Goal: Find contact information: Find contact information

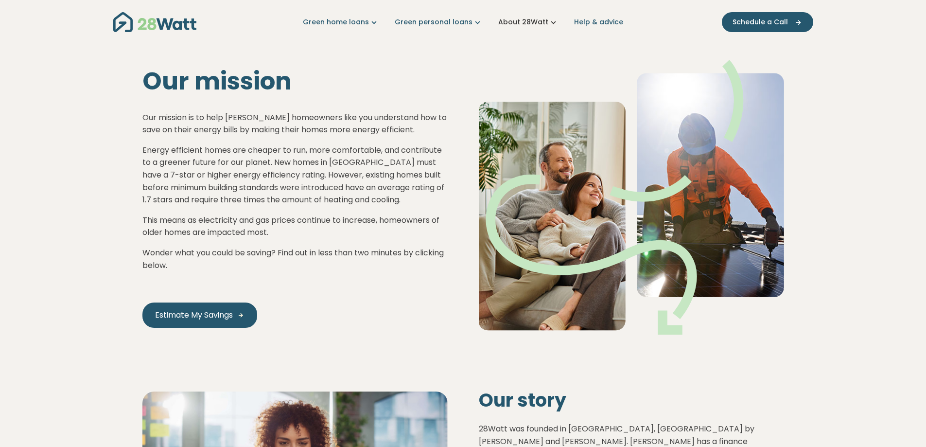
click at [548, 20] on icon "Main navigation" at bounding box center [553, 22] width 10 height 10
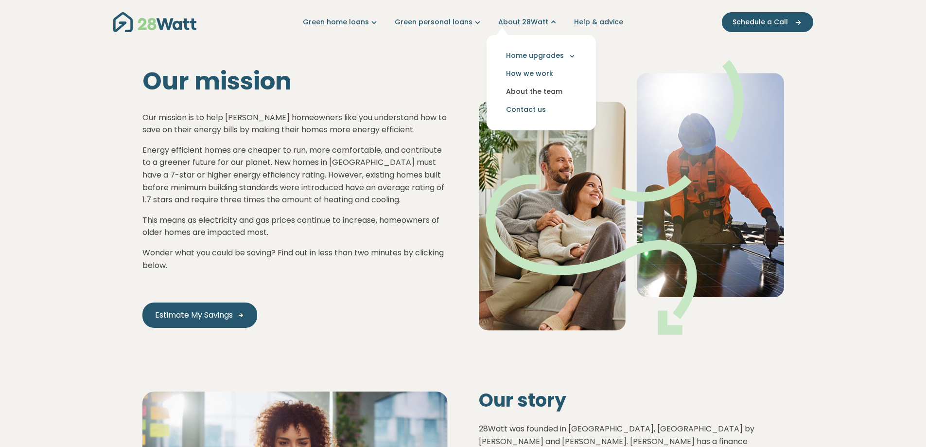
click at [542, 90] on link "About the team" at bounding box center [541, 92] width 94 height 18
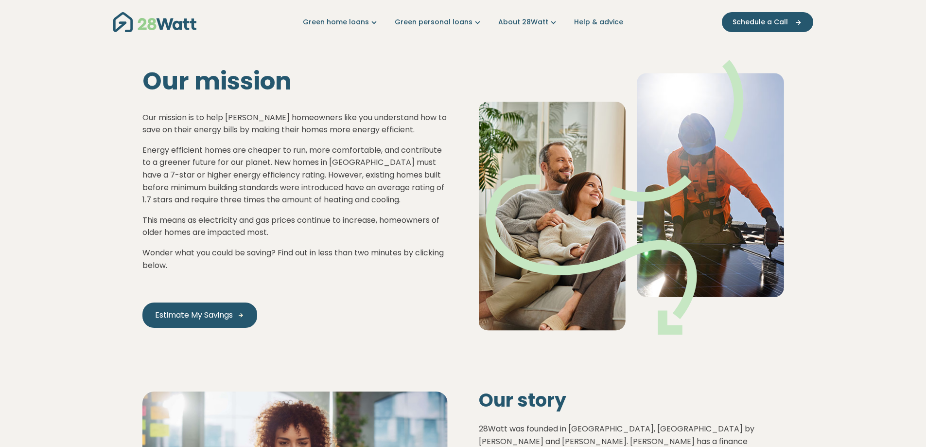
click at [183, 24] on img "Main navigation" at bounding box center [154, 22] width 83 height 20
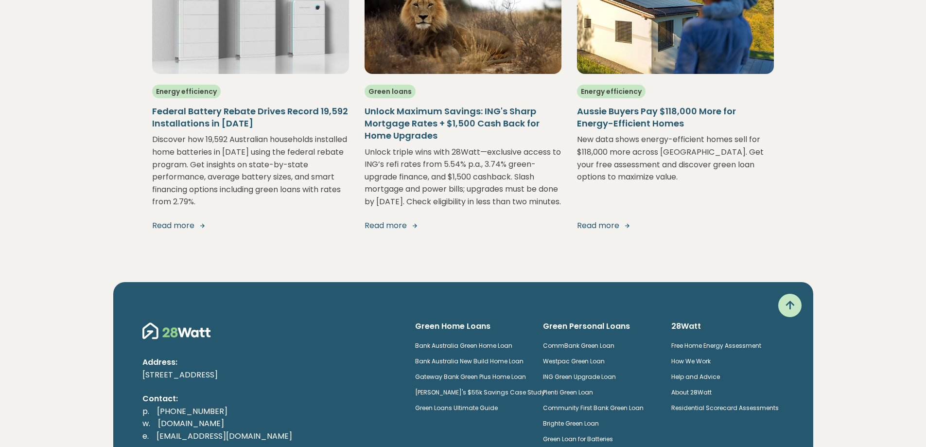
scroll to position [1915, 0]
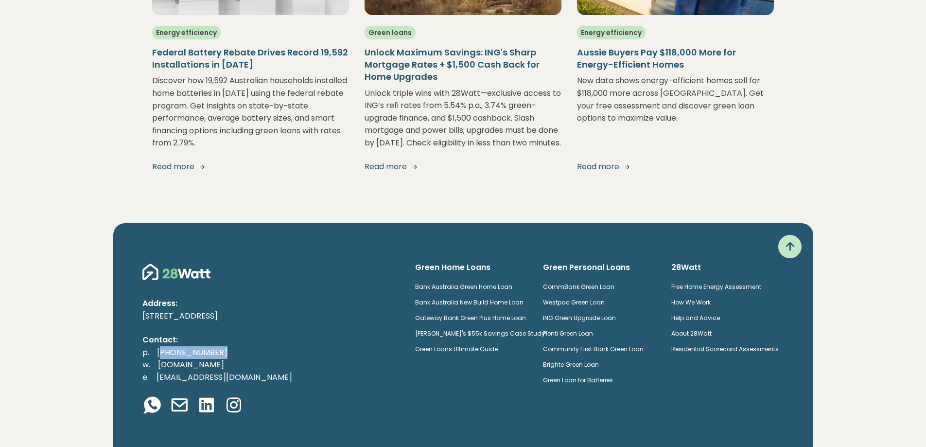
drag, startPoint x: 225, startPoint y: 283, endPoint x: 162, endPoint y: 285, distance: 62.7
click at [162, 346] on p "p. (02) 5850 4897 w. 28watt.com.au e. hello@28watt.com.au" at bounding box center [270, 364] width 257 height 37
copy link "02) 5850 4897"
drag, startPoint x: 168, startPoint y: 400, endPoint x: 192, endPoint y: 400, distance: 24.3
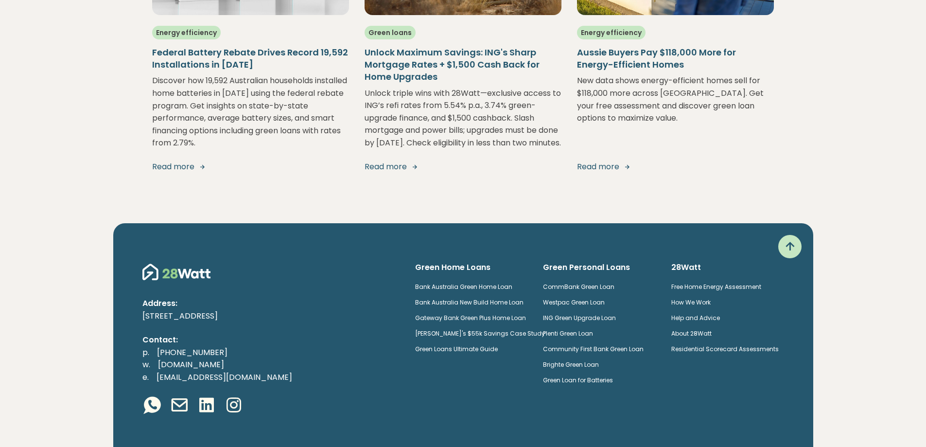
copy p "28Watt"
drag, startPoint x: 142, startPoint y: 246, endPoint x: 222, endPoint y: 250, distance: 79.8
click at [222, 310] on p "[STREET_ADDRESS]" at bounding box center [270, 316] width 257 height 13
copy p "4-12 Buckland Street"
click at [247, 310] on p "[STREET_ADDRESS]" at bounding box center [270, 316] width 257 height 13
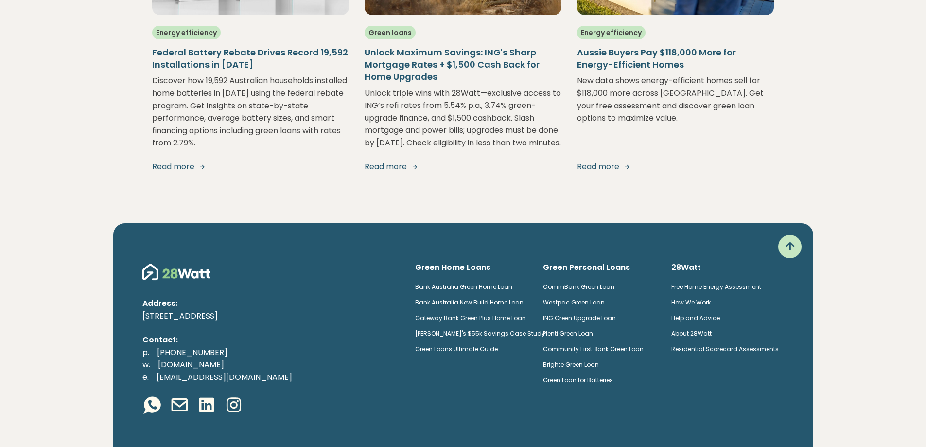
click at [247, 310] on p "[STREET_ADDRESS]" at bounding box center [270, 316] width 257 height 13
copy p "Chippendale"
click at [283, 310] on p "[STREET_ADDRESS]" at bounding box center [270, 316] width 257 height 13
drag, startPoint x: 283, startPoint y: 248, endPoint x: 361, endPoint y: 320, distance: 106.3
click at [283, 310] on p "[STREET_ADDRESS]" at bounding box center [270, 316] width 257 height 13
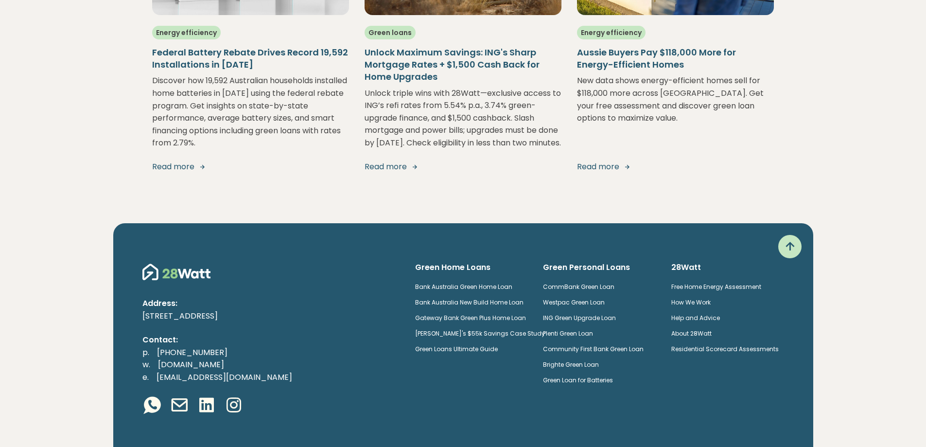
copy p "2008"
drag, startPoint x: 142, startPoint y: 248, endPoint x: 220, endPoint y: 248, distance: 78.2
click at [220, 310] on p "[STREET_ADDRESS]" at bounding box center [270, 316] width 257 height 13
copy p "4-12 Buckland Street"
click at [247, 310] on p "[STREET_ADDRESS]" at bounding box center [270, 316] width 257 height 13
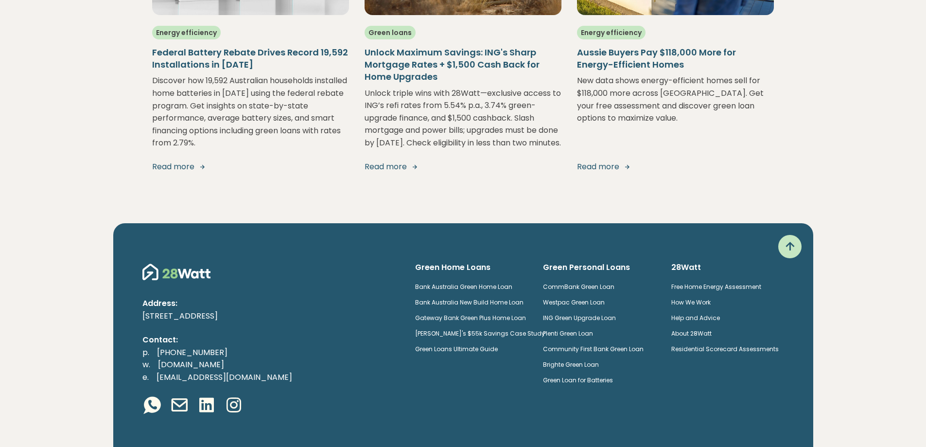
drag, startPoint x: 247, startPoint y: 245, endPoint x: 260, endPoint y: 261, distance: 19.7
click at [248, 310] on p "[STREET_ADDRESS]" at bounding box center [270, 316] width 257 height 13
copy p "Chippendale"
click at [315, 310] on p "[STREET_ADDRESS]" at bounding box center [270, 316] width 257 height 13
click at [289, 310] on p "[STREET_ADDRESS]" at bounding box center [270, 316] width 257 height 13
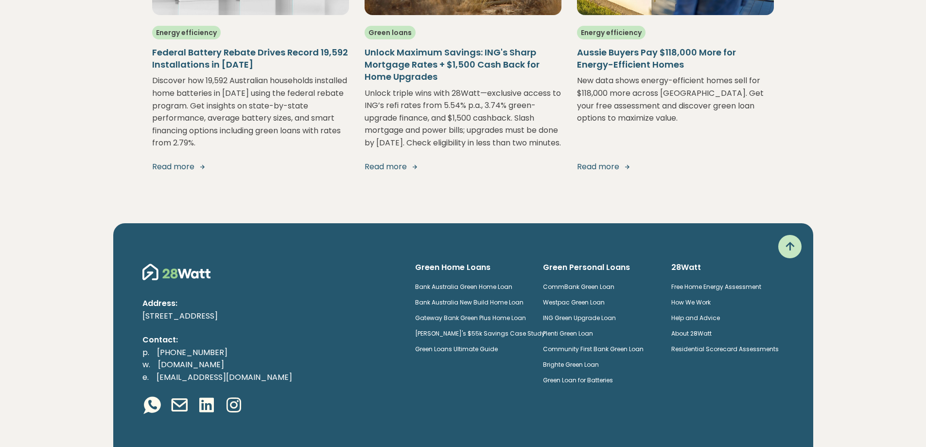
drag, startPoint x: 289, startPoint y: 249, endPoint x: 338, endPoint y: 349, distance: 111.1
click at [289, 310] on p "[STREET_ADDRESS]" at bounding box center [270, 316] width 257 height 13
copy p "2008"
click at [203, 395] on icon at bounding box center [206, 404] width 19 height 19
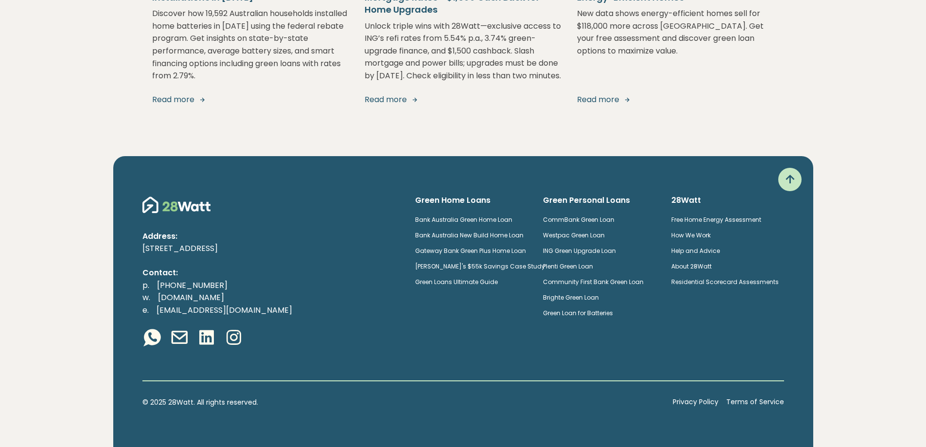
scroll to position [2030, 0]
click at [236, 339] on icon at bounding box center [233, 337] width 19 height 19
drag, startPoint x: 142, startPoint y: 246, endPoint x: 321, endPoint y: 250, distance: 178.4
click at [321, 250] on p "[STREET_ADDRESS]" at bounding box center [270, 248] width 257 height 13
copy p "[STREET_ADDRESS]"
